Goal: Entertainment & Leisure: Consume media (video, audio)

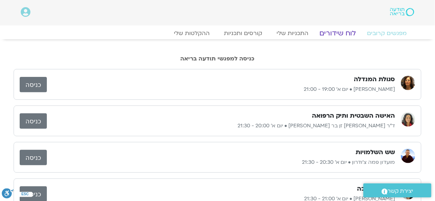
click at [347, 33] on link "לוח שידורים" at bounding box center [338, 33] width 54 height 9
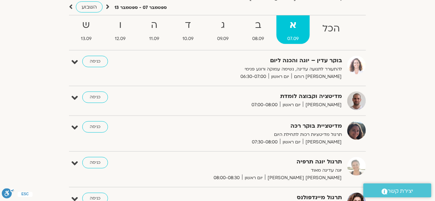
scroll to position [39, 0]
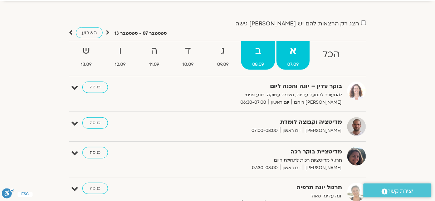
click at [255, 50] on strong "ב" at bounding box center [258, 51] width 34 height 16
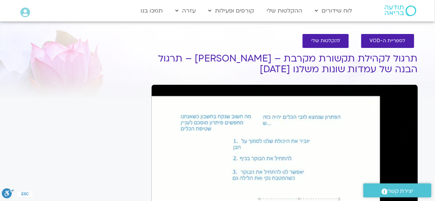
scroll to position [48, 0]
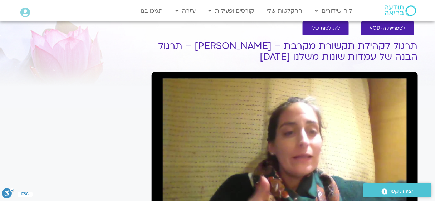
scroll to position [60, 0]
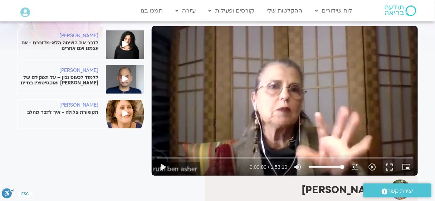
scroll to position [96, 0]
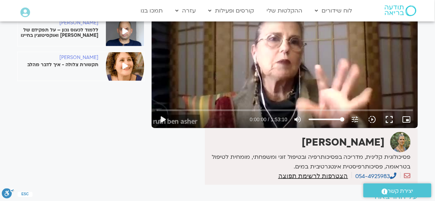
click at [272, 48] on div "Skip Ad play_arrow 0:00:00 / 1:53:10 volume_up Mute tune Resolution Auto 360p s…" at bounding box center [285, 54] width 266 height 150
type input "1.330236"
type input "37.7215909090909"
click at [323, 119] on input "Volume" at bounding box center [327, 119] width 36 height 4
click at [392, 118] on button "fullscreen" at bounding box center [389, 119] width 17 height 17
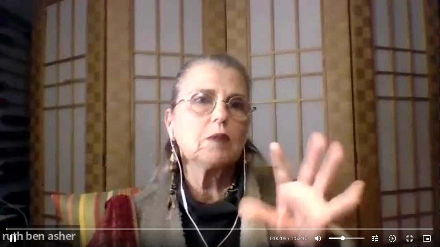
type input "9.892794"
type input "29.0511363636364"
click at [340, 201] on input "Volume" at bounding box center [347, 239] width 36 height 4
type input "10.677046"
type input "21.7840909090909"
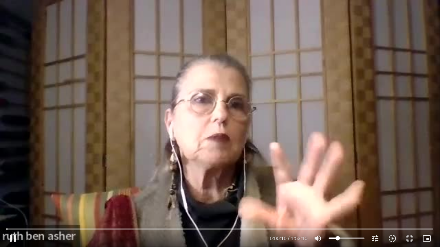
click at [338, 201] on input "Volume" at bounding box center [347, 239] width 36 height 4
click at [396, 201] on icon "slow_motion_video" at bounding box center [392, 238] width 9 height 9
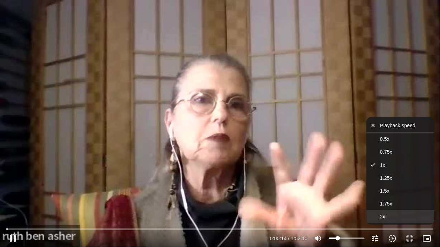
click at [398, 201] on button "2x" at bounding box center [400, 216] width 68 height 13
click at [435, 68] on div "Skip Ad 1:30:12 pause 0:00:17 / 1:53:10 volume_up Mute tune Resolution Auto 360…" at bounding box center [220, 123] width 440 height 247
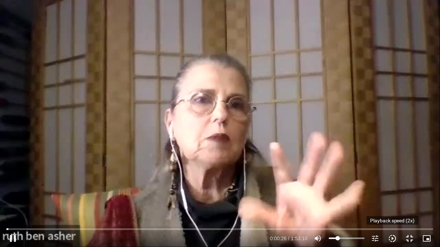
click at [393, 201] on icon "slow_motion_video" at bounding box center [392, 238] width 9 height 9
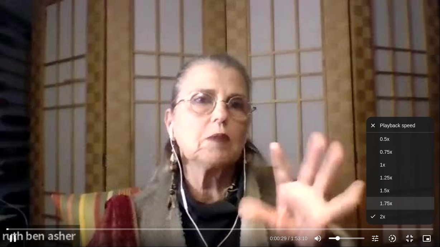
click at [396, 201] on button "1.75x" at bounding box center [400, 203] width 68 height 13
click at [435, 109] on div "Skip Ad 1:41:14 pause 0:00:31 / 1:53:10 volume_up Mute tune Resolution Auto 360…" at bounding box center [220, 123] width 440 height 247
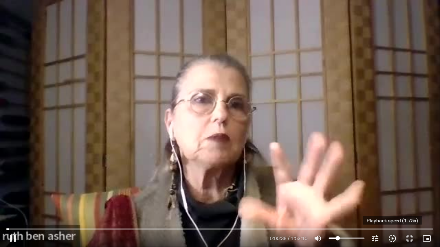
click at [393, 201] on icon "slow_motion_video" at bounding box center [392, 238] width 9 height 9
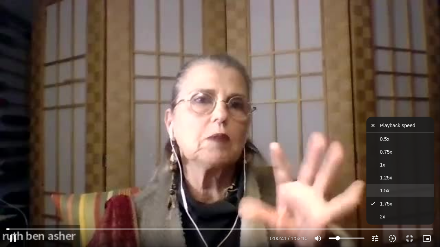
click at [393, 190] on button "1.5x" at bounding box center [400, 190] width 68 height 13
click at [435, 113] on div "Skip Ad 1:41:42 pause 0:00:43 / 1:53:10 volume_up Mute tune Resolution Auto 360…" at bounding box center [220, 123] width 440 height 247
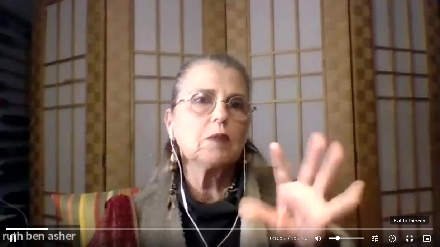
click at [414, 201] on button "fullscreen_exit" at bounding box center [409, 238] width 17 height 17
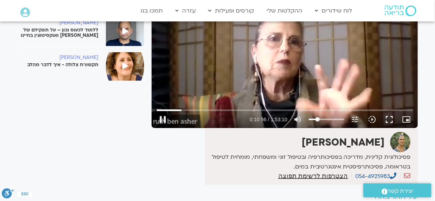
click at [253, 25] on div "Skip Ad 1:41:42 pause 0:10:56 / 1:53:10 volume_up Mute tune Resolution Auto 360…" at bounding box center [285, 54] width 266 height 150
type input "656.757507"
